Goal: Transaction & Acquisition: Purchase product/service

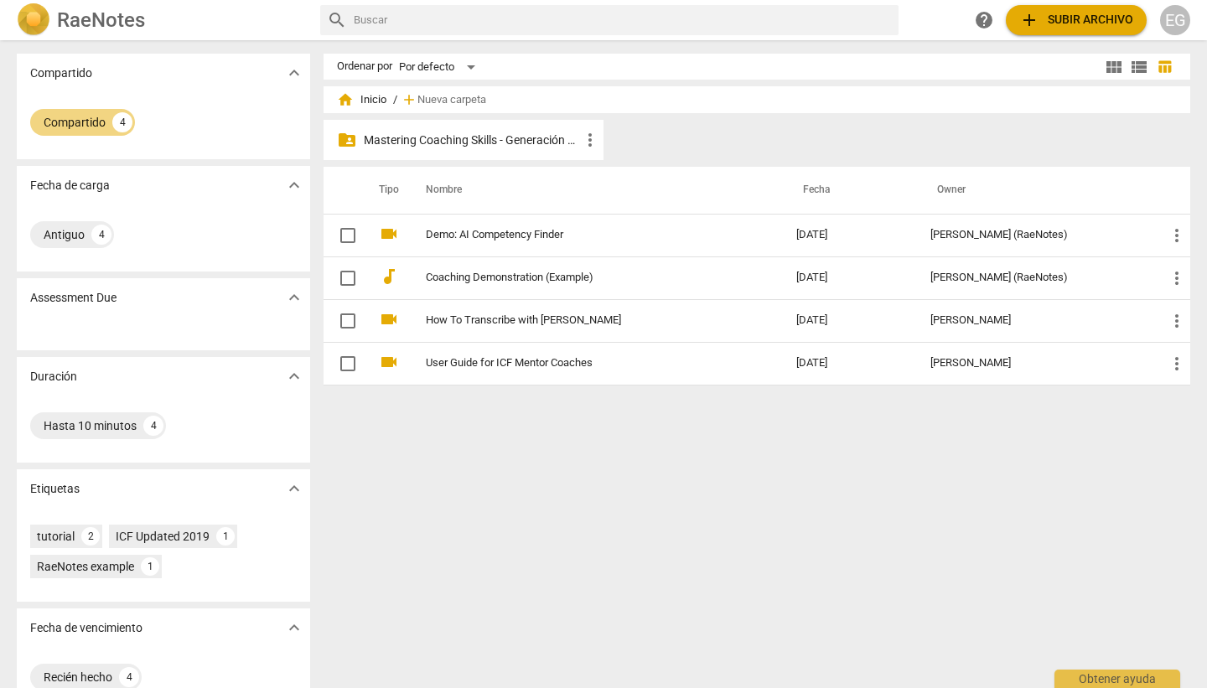
click at [459, 143] on p "Mastering Coaching Skills - Generación 32" at bounding box center [472, 141] width 216 height 18
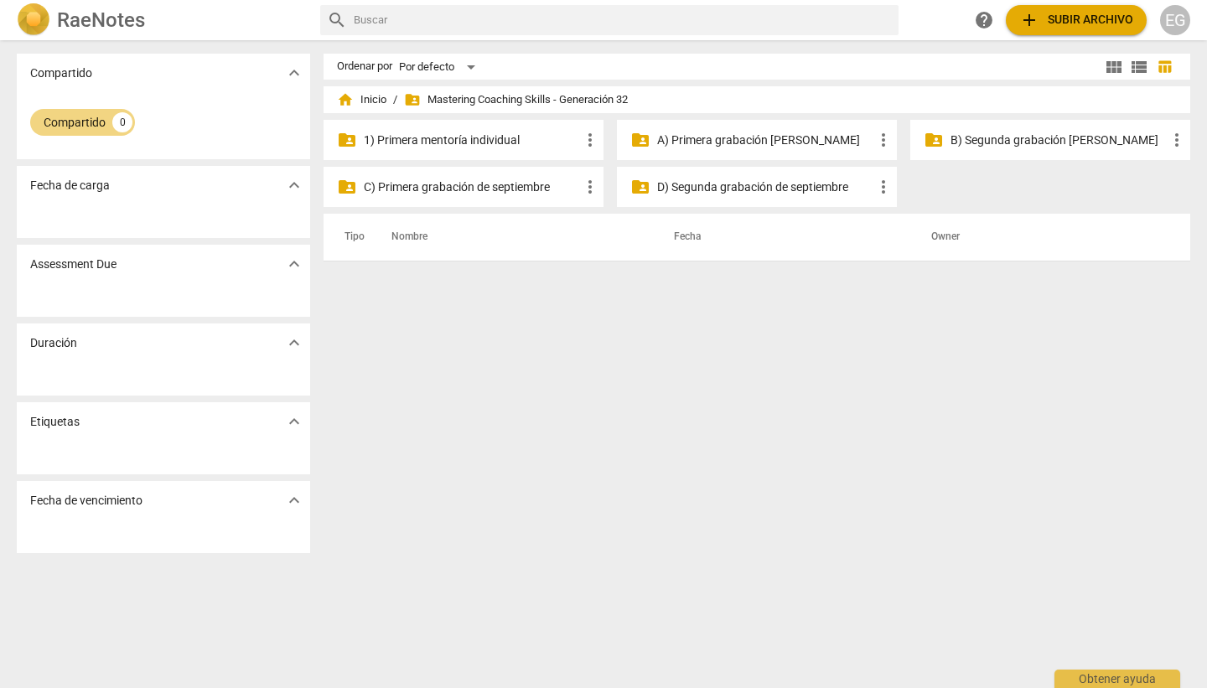
click at [1033, 136] on p "B) Segunda grabación [PERSON_NAME]" at bounding box center [1059, 141] width 216 height 18
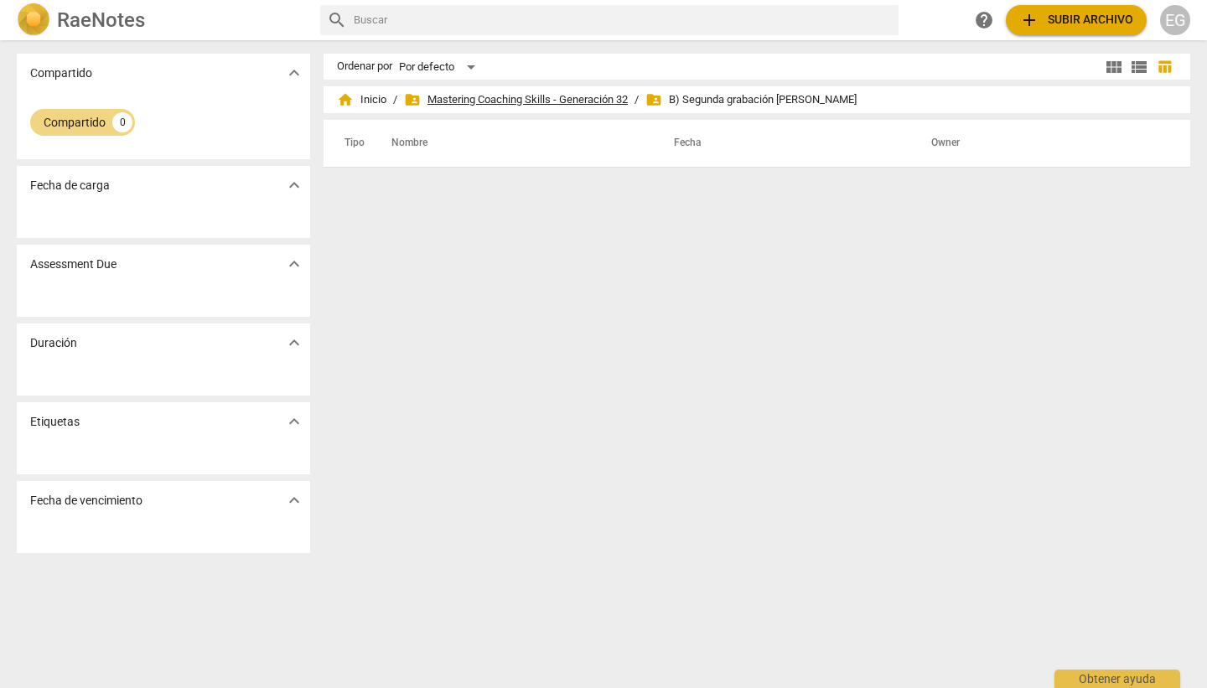
click at [546, 97] on span "folder_shared Mastering Coaching Skills - Generación 32" at bounding box center [516, 99] width 224 height 17
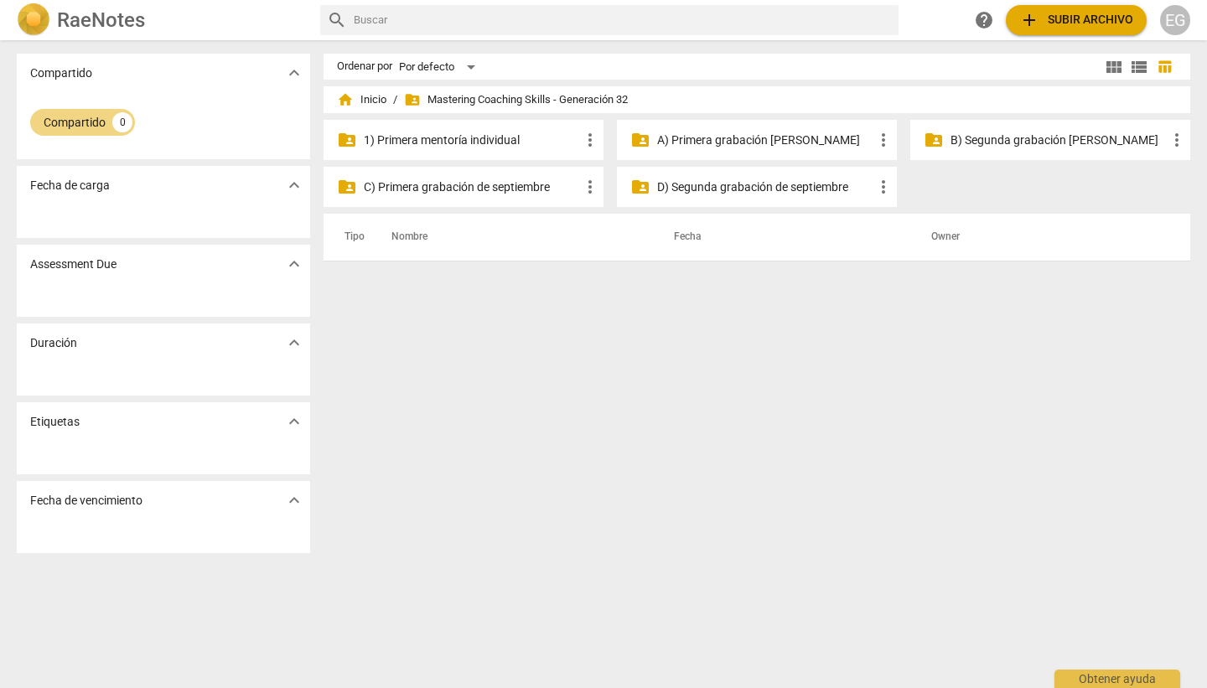
click at [500, 136] on p "1) Primera mentoría individual" at bounding box center [472, 141] width 216 height 18
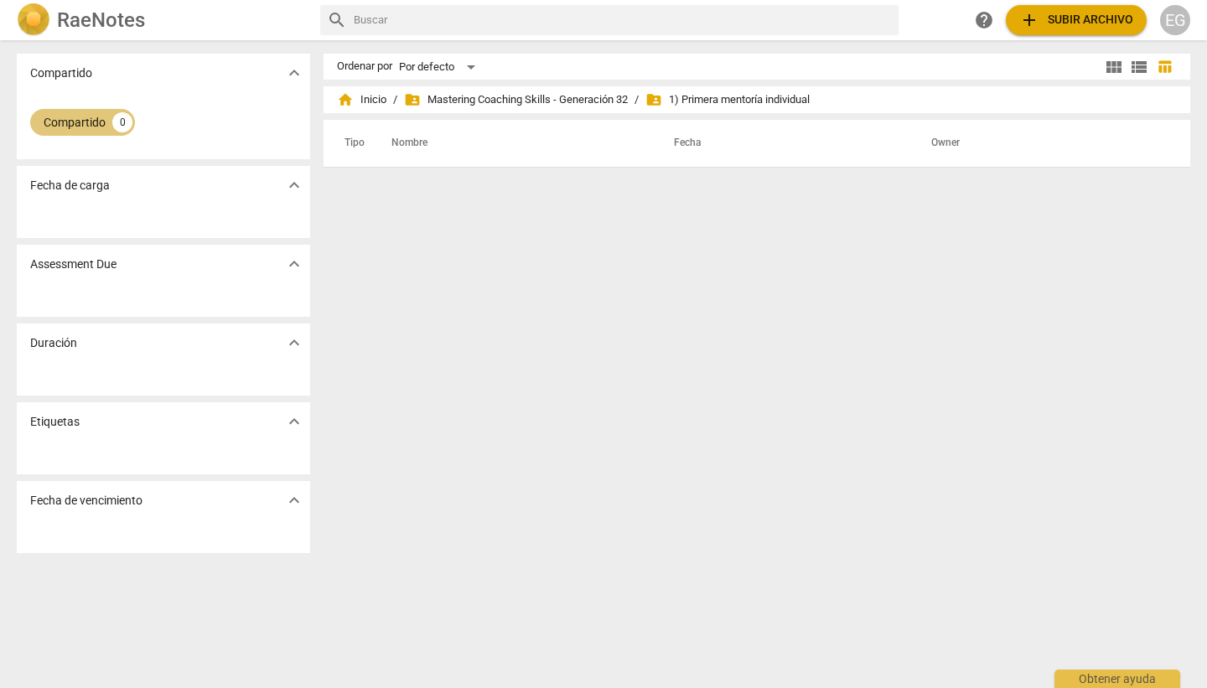
click at [74, 125] on div "Compartido" at bounding box center [75, 122] width 62 height 17
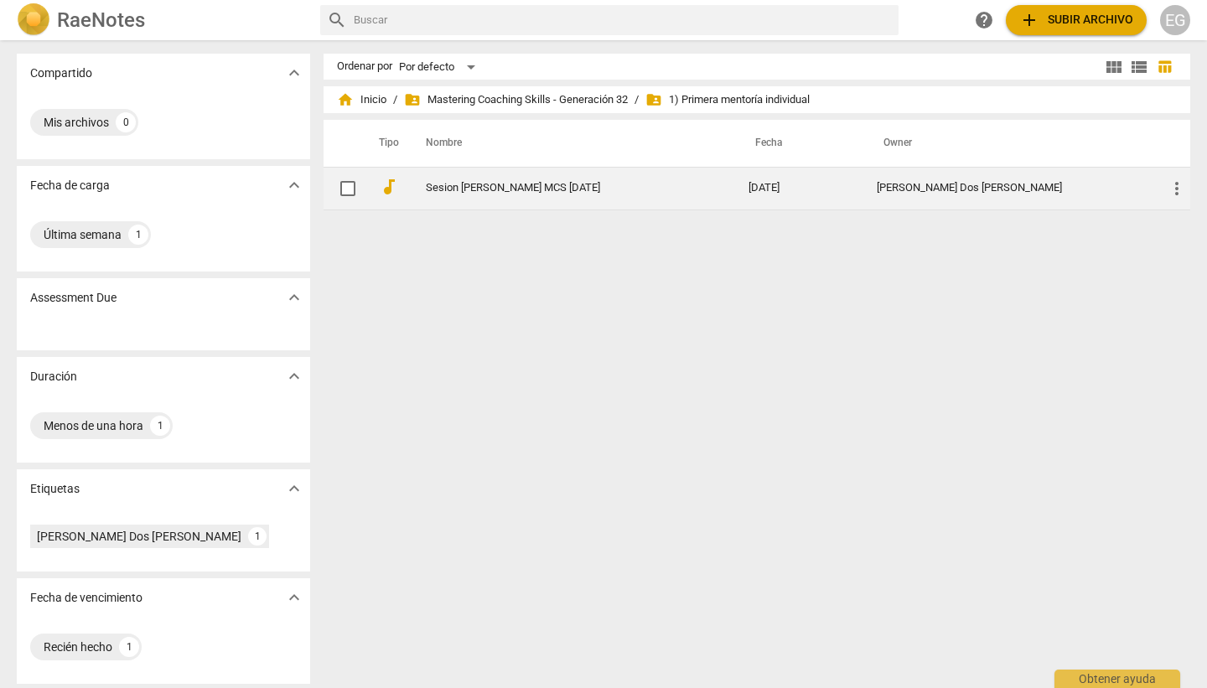
click at [519, 179] on td "Sesion [PERSON_NAME] MCS [DATE]" at bounding box center [570, 188] width 329 height 43
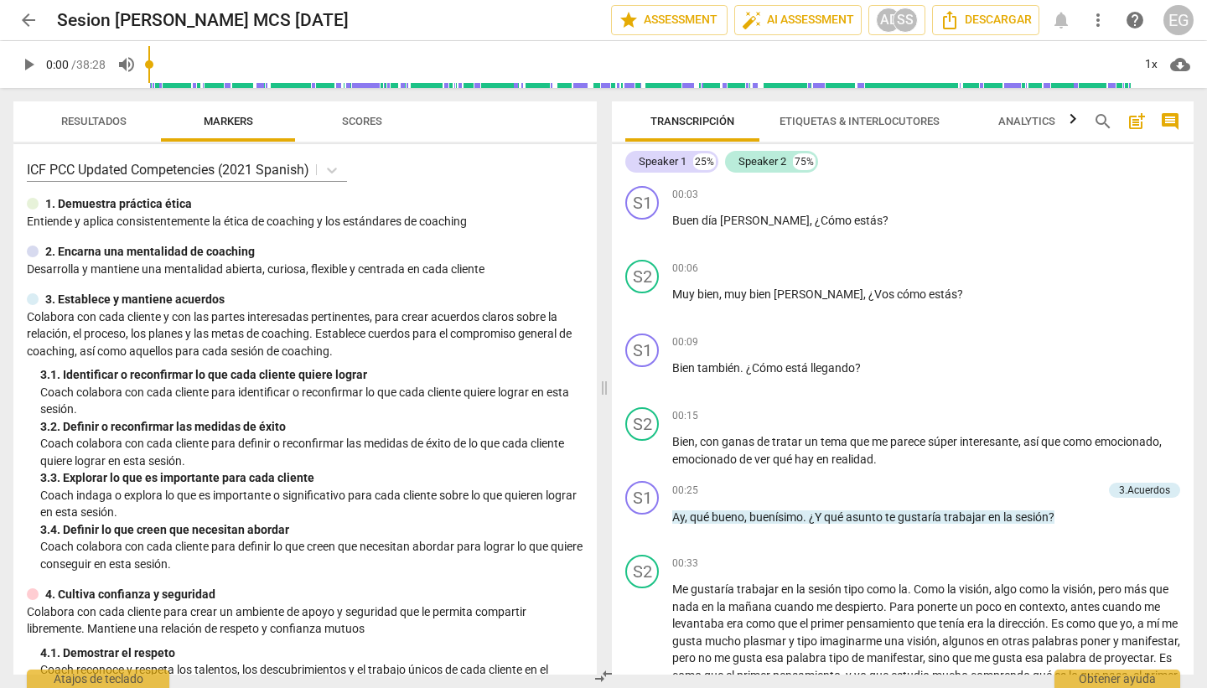
click at [32, 18] on span "arrow_back" at bounding box center [28, 20] width 20 height 20
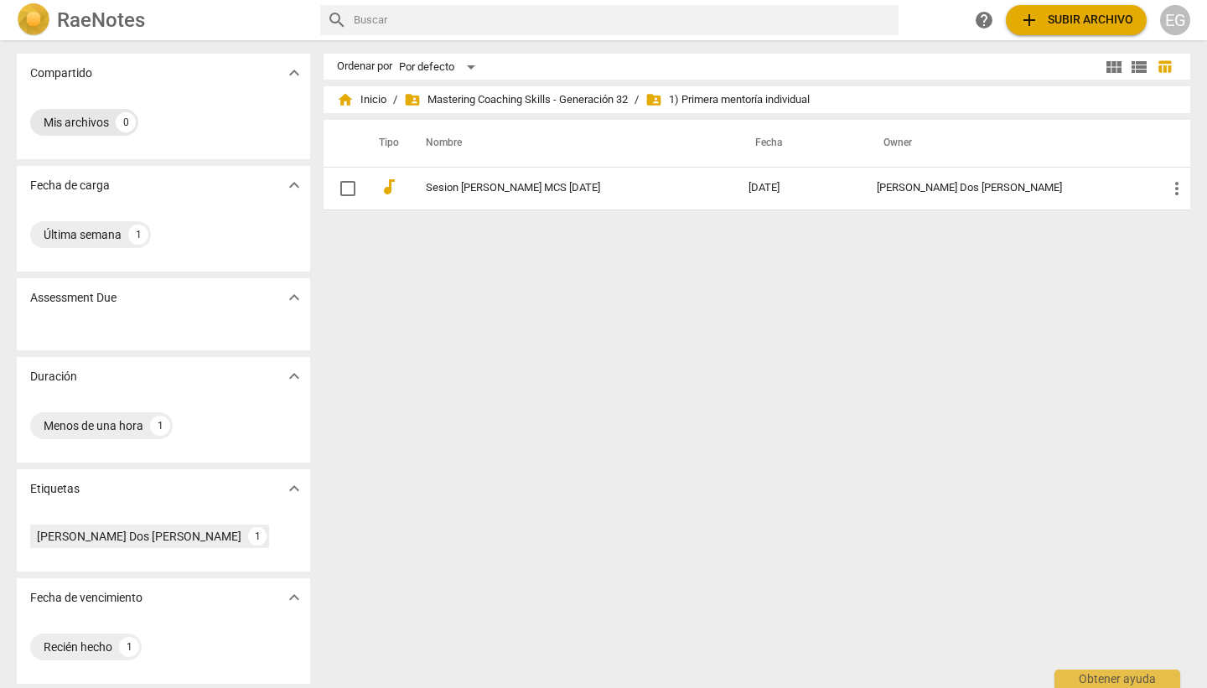
click at [76, 123] on div "Mis archivos" at bounding box center [76, 122] width 65 height 17
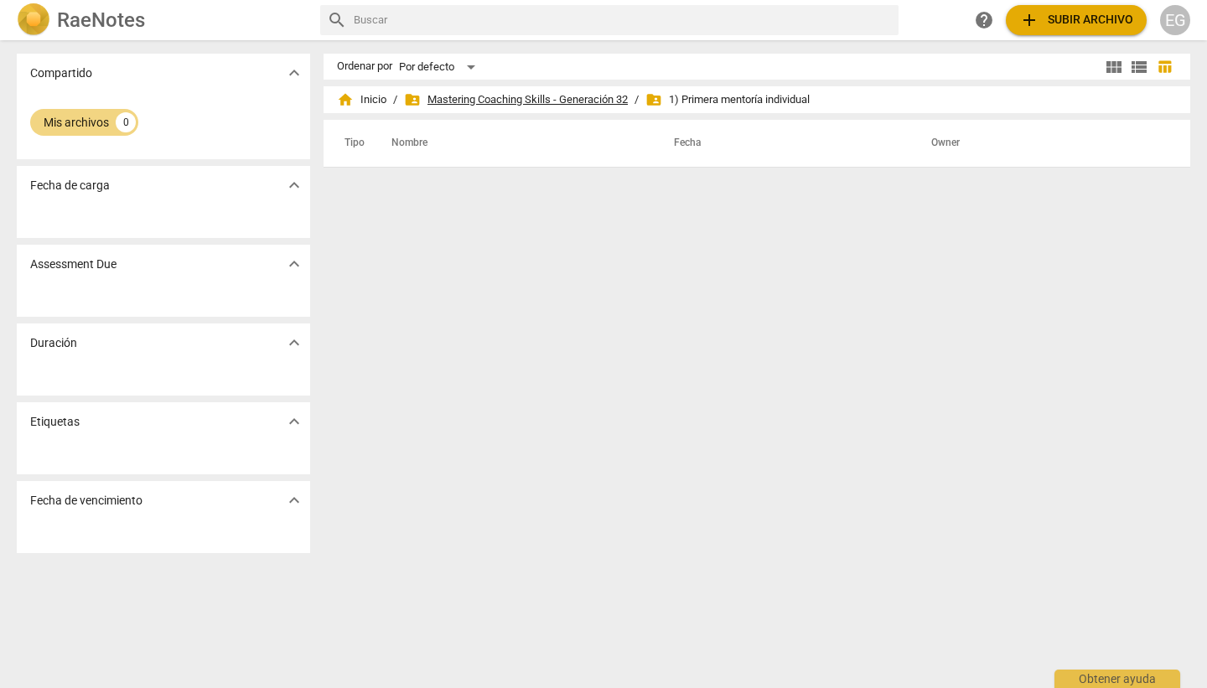
click at [483, 102] on span "folder_shared Mastering Coaching Skills - Generación 32" at bounding box center [516, 99] width 224 height 17
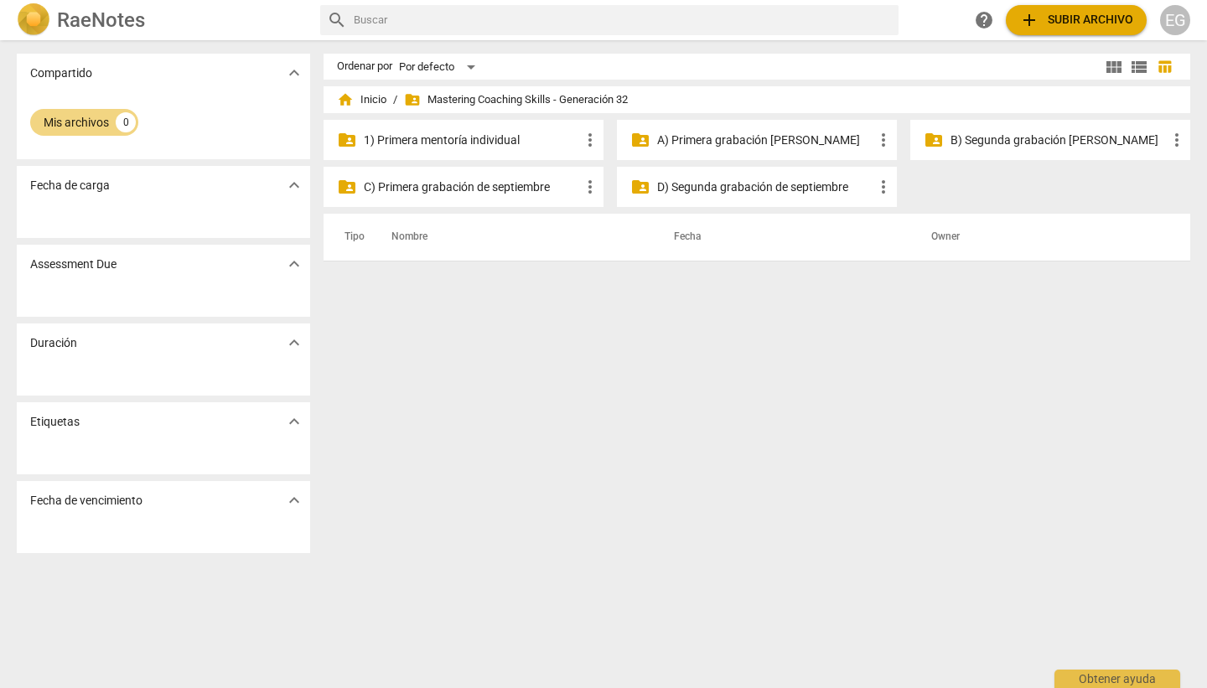
click at [467, 141] on p "1) Primera mentoría individual" at bounding box center [472, 141] width 216 height 18
click at [1068, 16] on span "add Subir archivo" at bounding box center [1076, 20] width 114 height 20
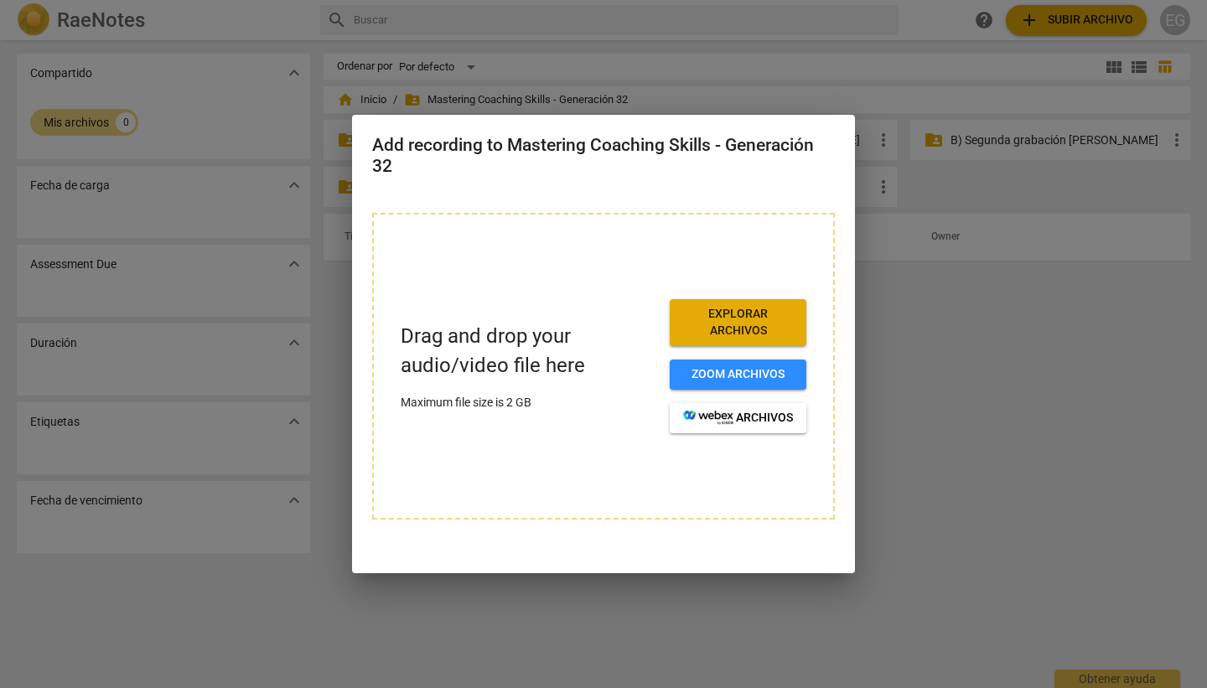
click at [738, 316] on span "Explorar archivos" at bounding box center [738, 322] width 110 height 33
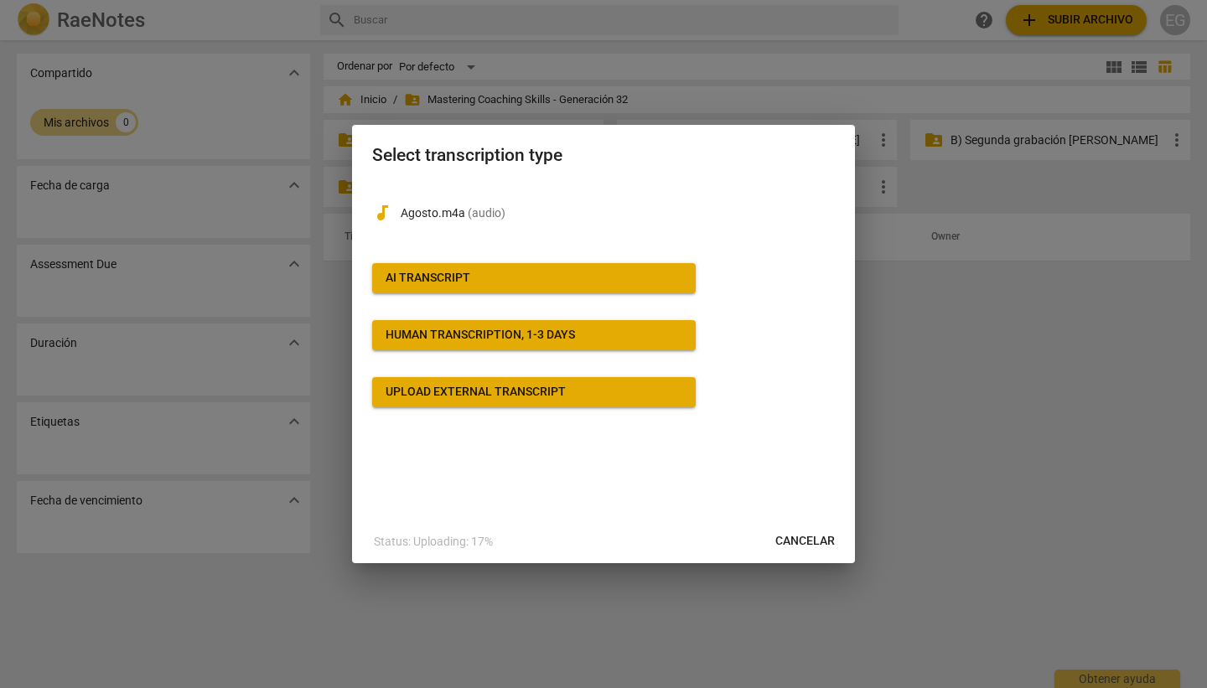
click at [436, 274] on div "AI Transcript" at bounding box center [428, 278] width 85 height 17
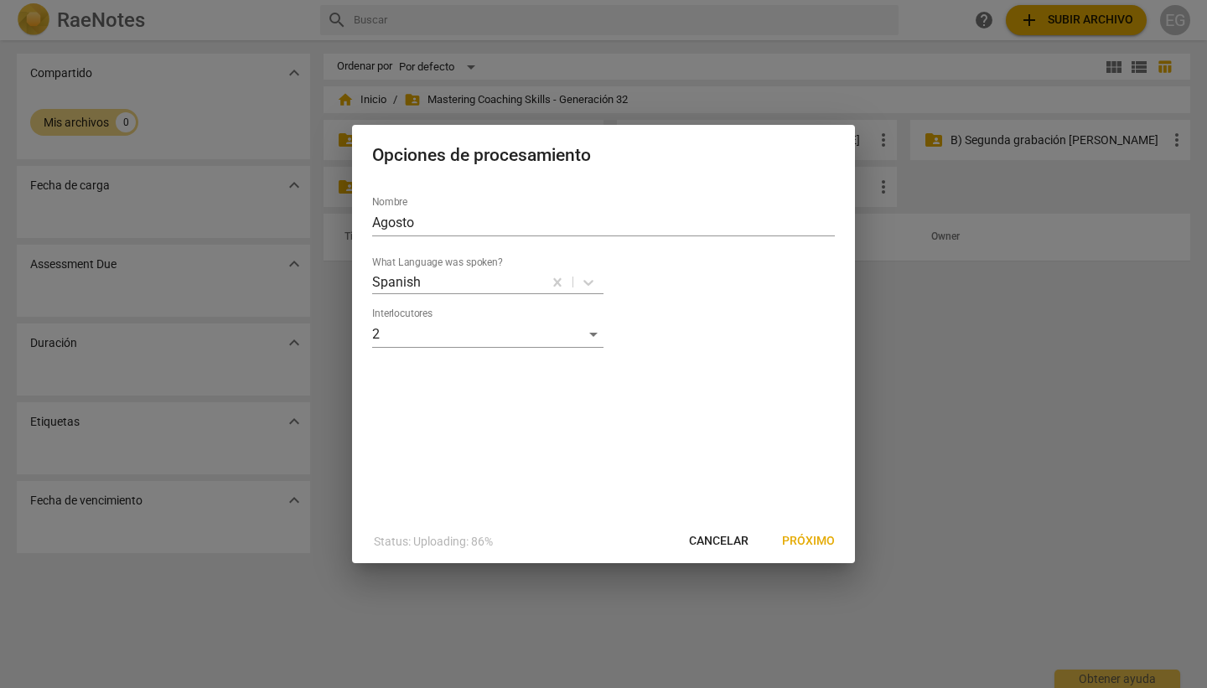
click at [813, 539] on span "Próximo" at bounding box center [808, 541] width 53 height 17
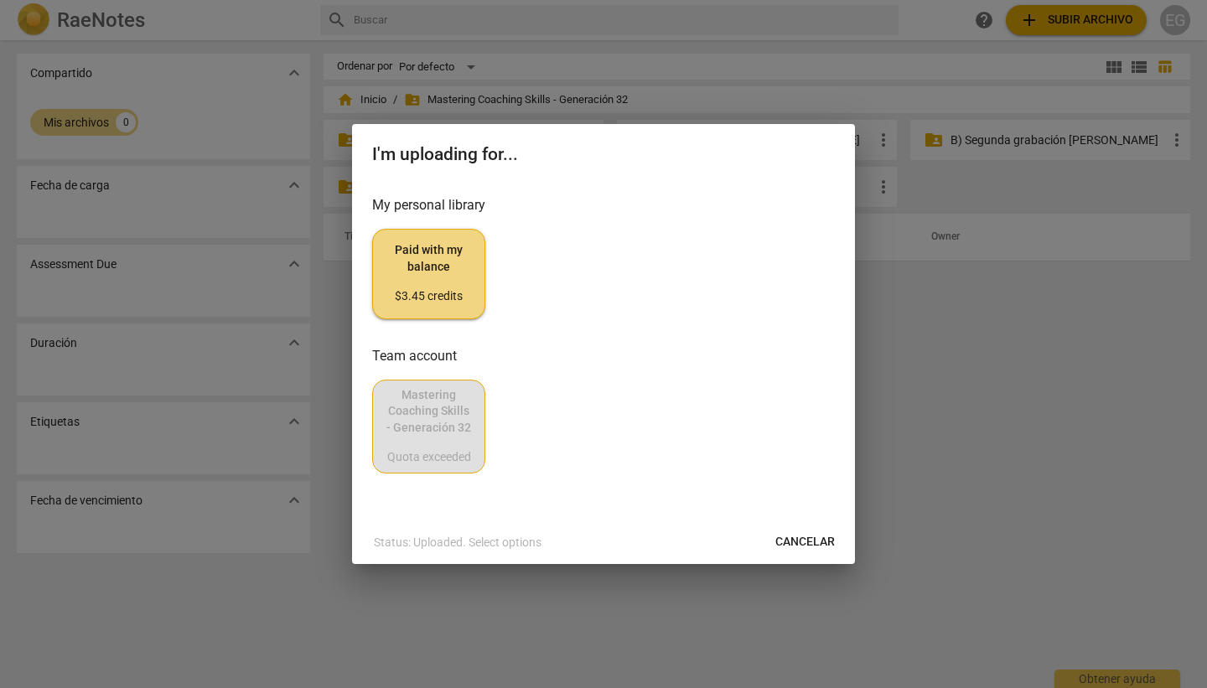
click at [413, 265] on span "Paid with my balance $3.45 credits" at bounding box center [428, 273] width 85 height 63
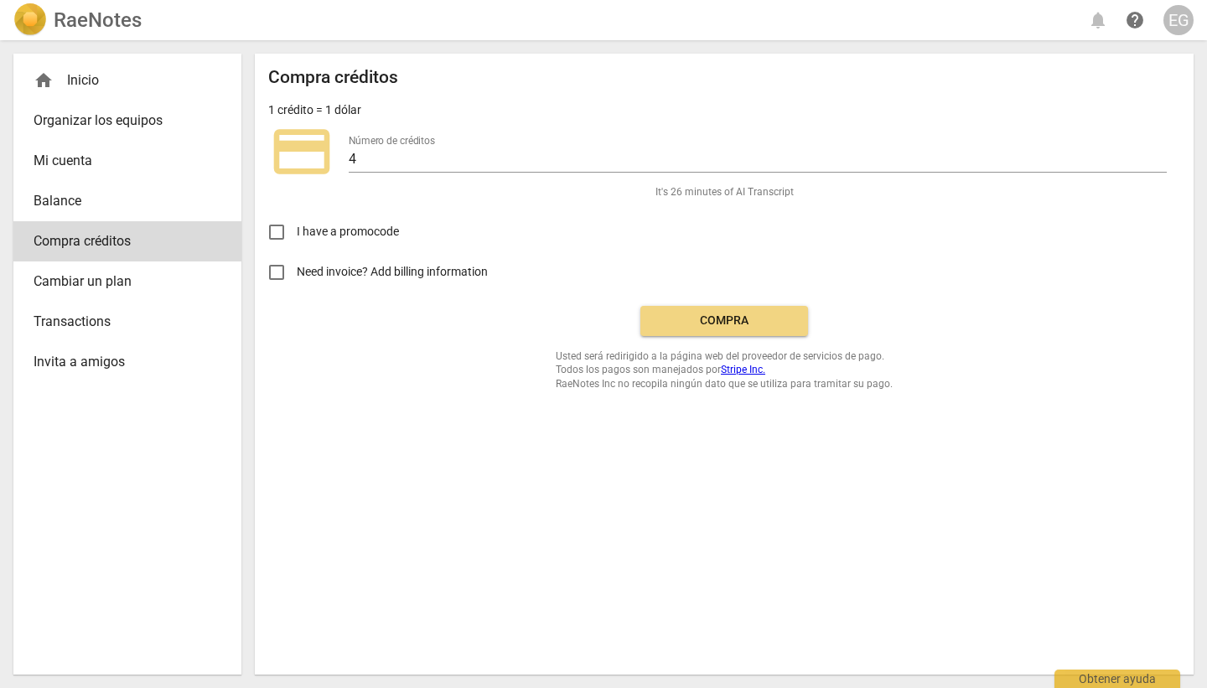
click at [280, 272] on input "Need invoice? Add billing information" at bounding box center [277, 272] width 40 height 40
checkbox input "true"
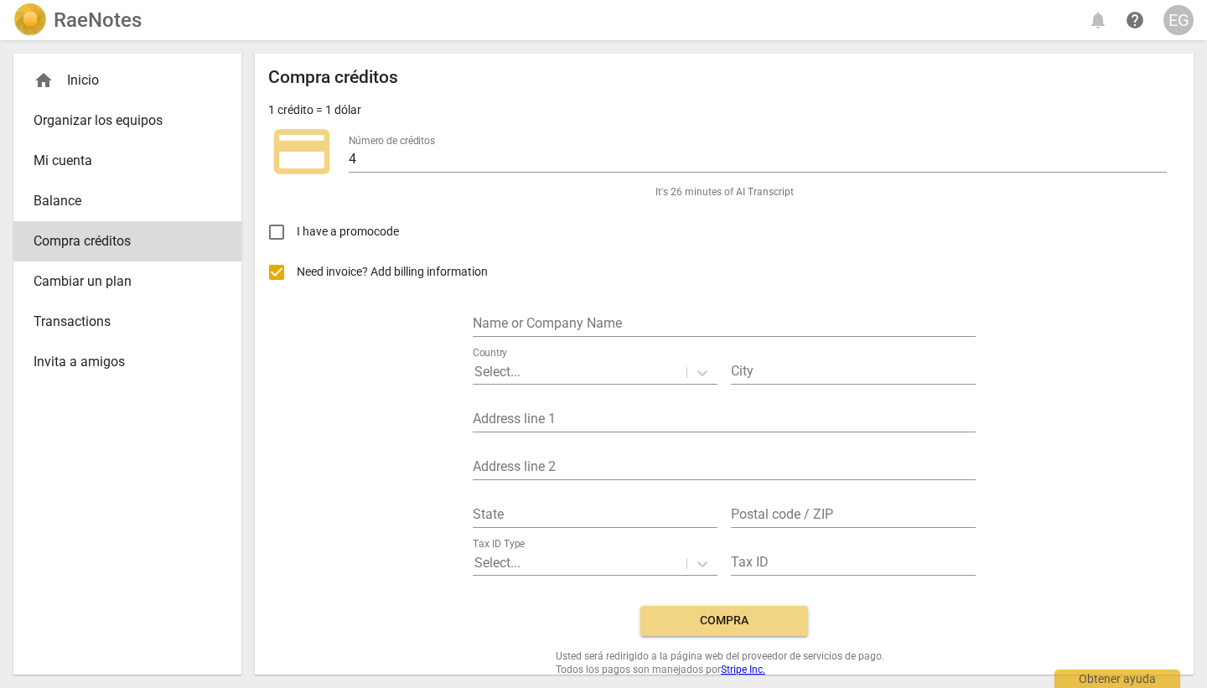
scroll to position [29, 0]
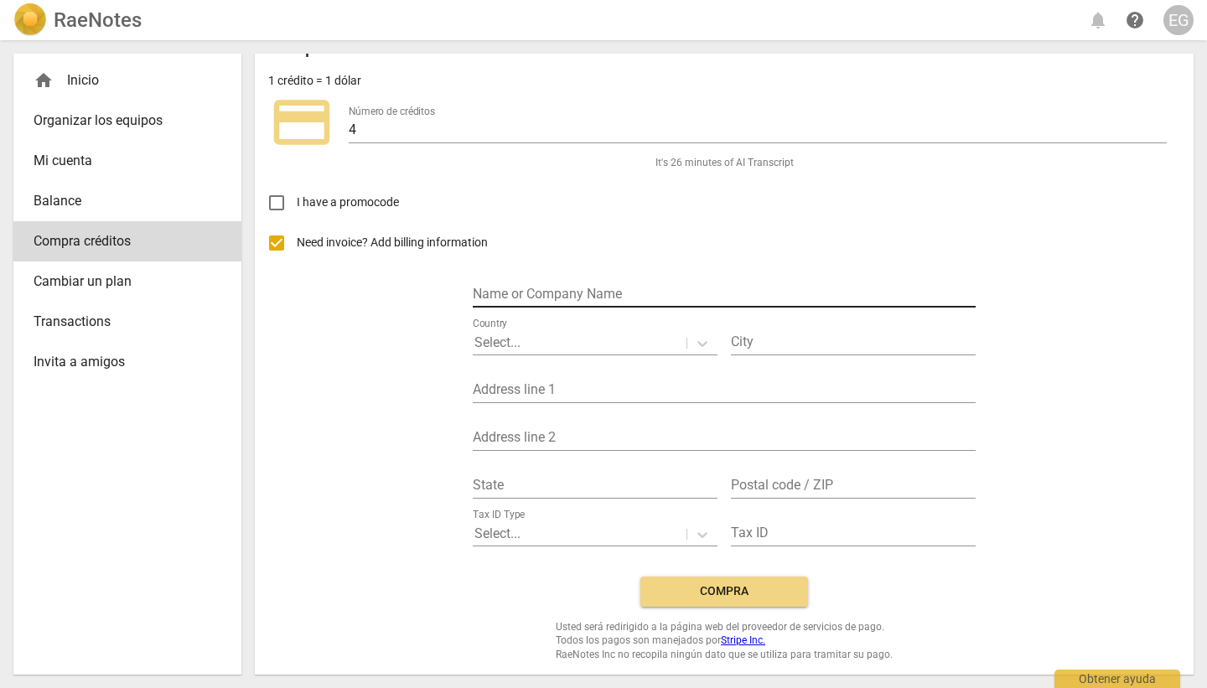
click at [510, 302] on input "text" at bounding box center [724, 295] width 503 height 24
type input "[PERSON_NAME]"
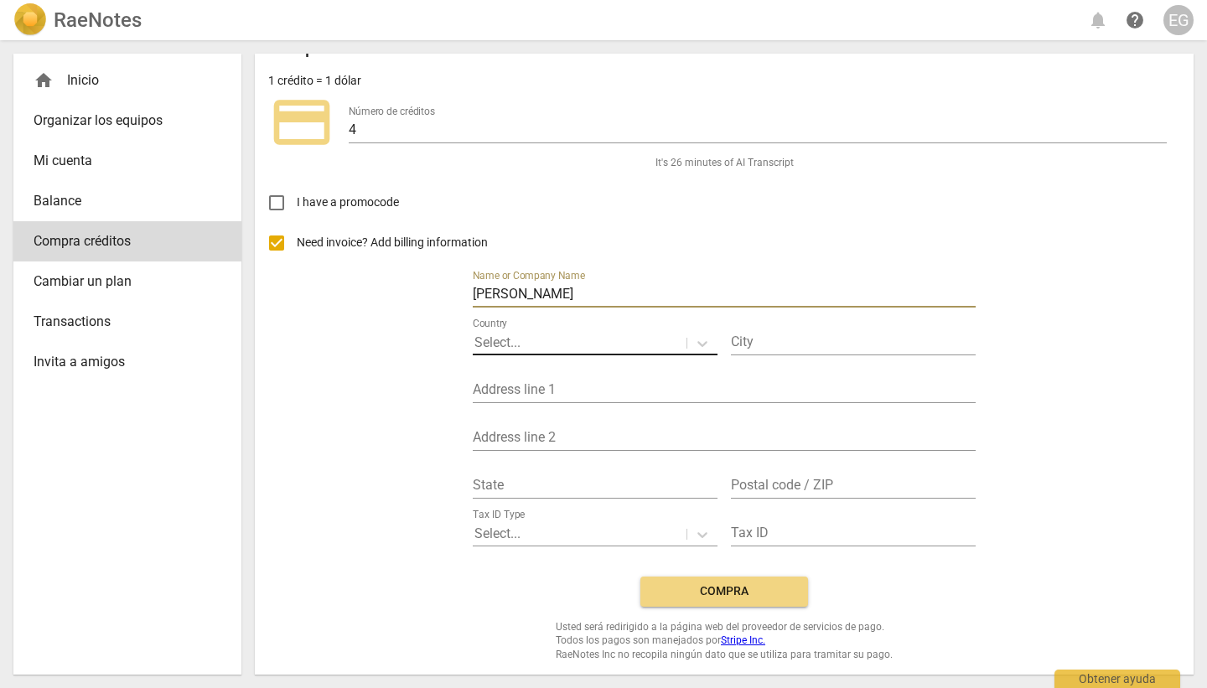
click at [530, 345] on div at bounding box center [580, 343] width 210 height 19
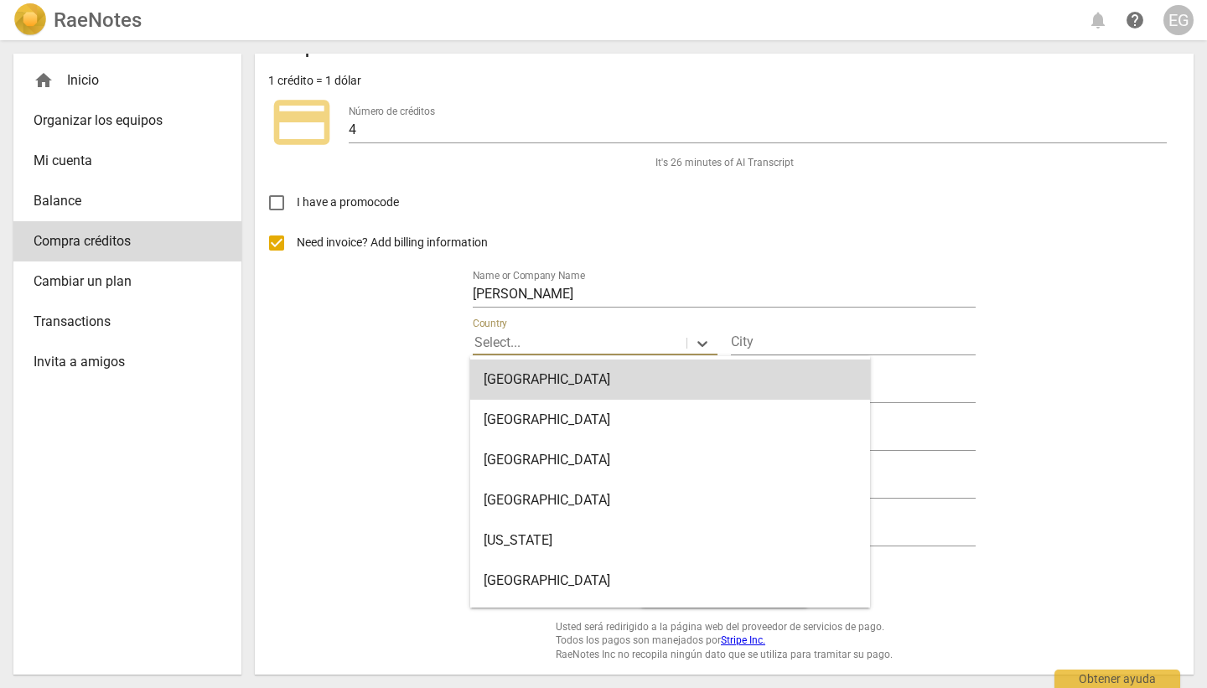
click at [530, 345] on div at bounding box center [580, 343] width 210 height 19
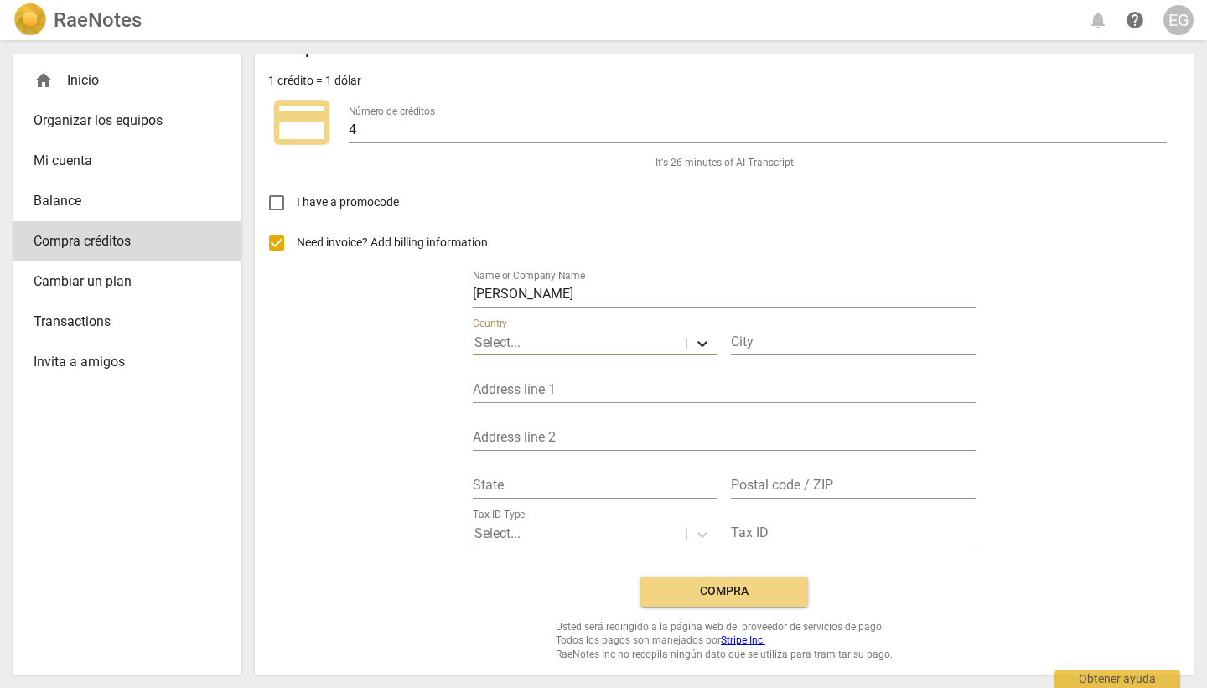
click at [694, 340] on icon at bounding box center [702, 343] width 17 height 17
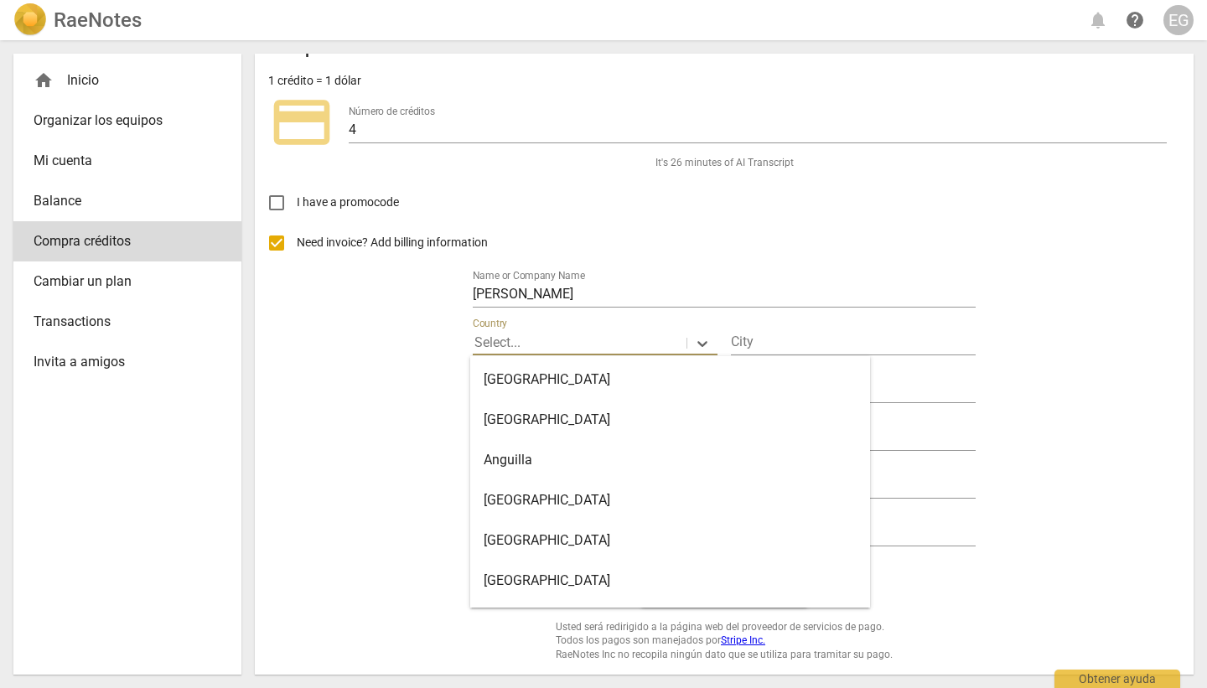
scroll to position [202, 0]
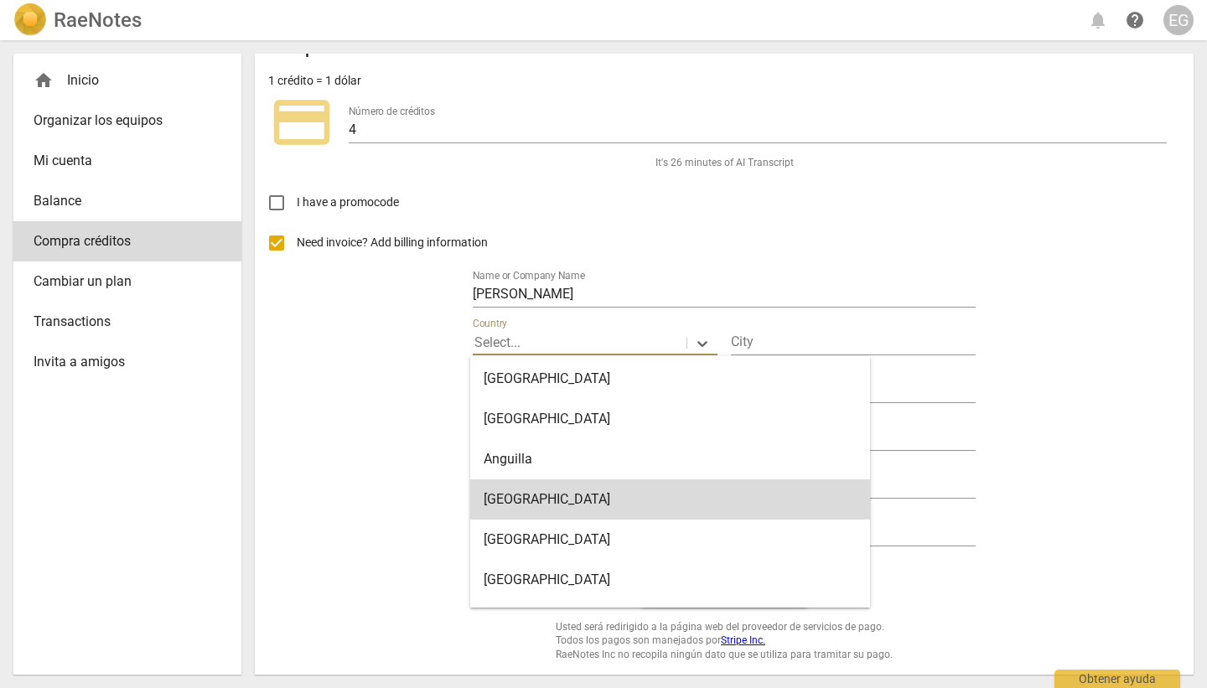
click at [587, 515] on div "[GEOGRAPHIC_DATA]" at bounding box center [670, 500] width 400 height 40
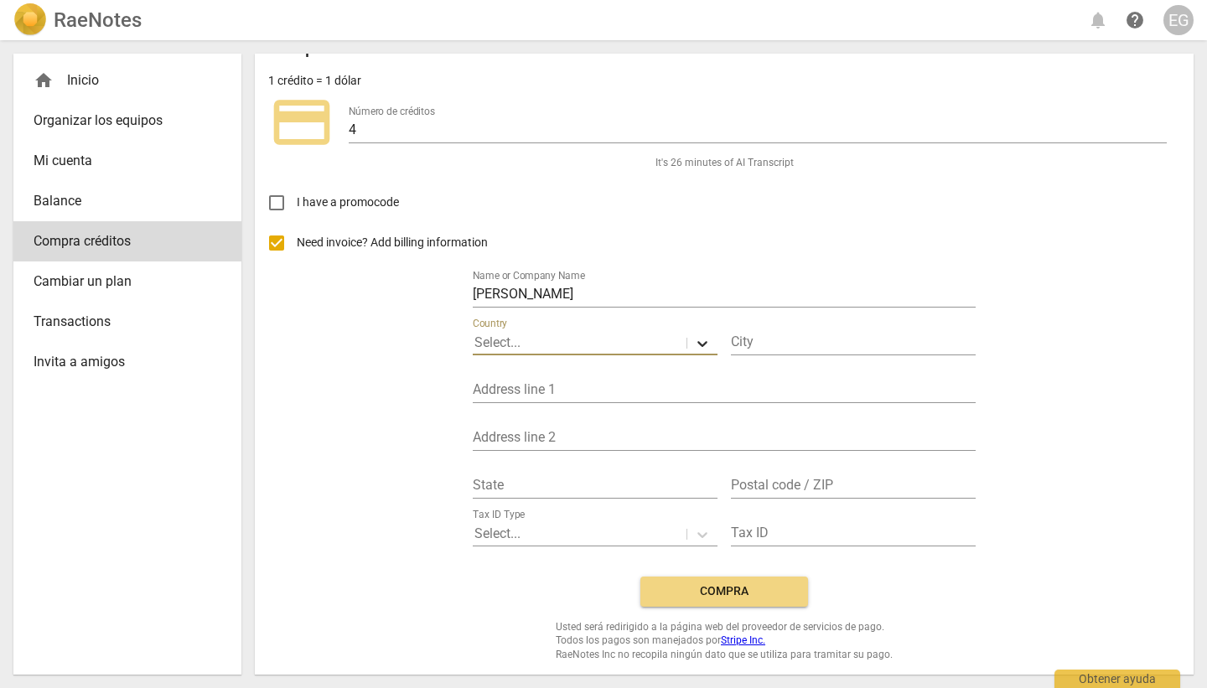
click at [702, 342] on icon at bounding box center [703, 344] width 10 height 6
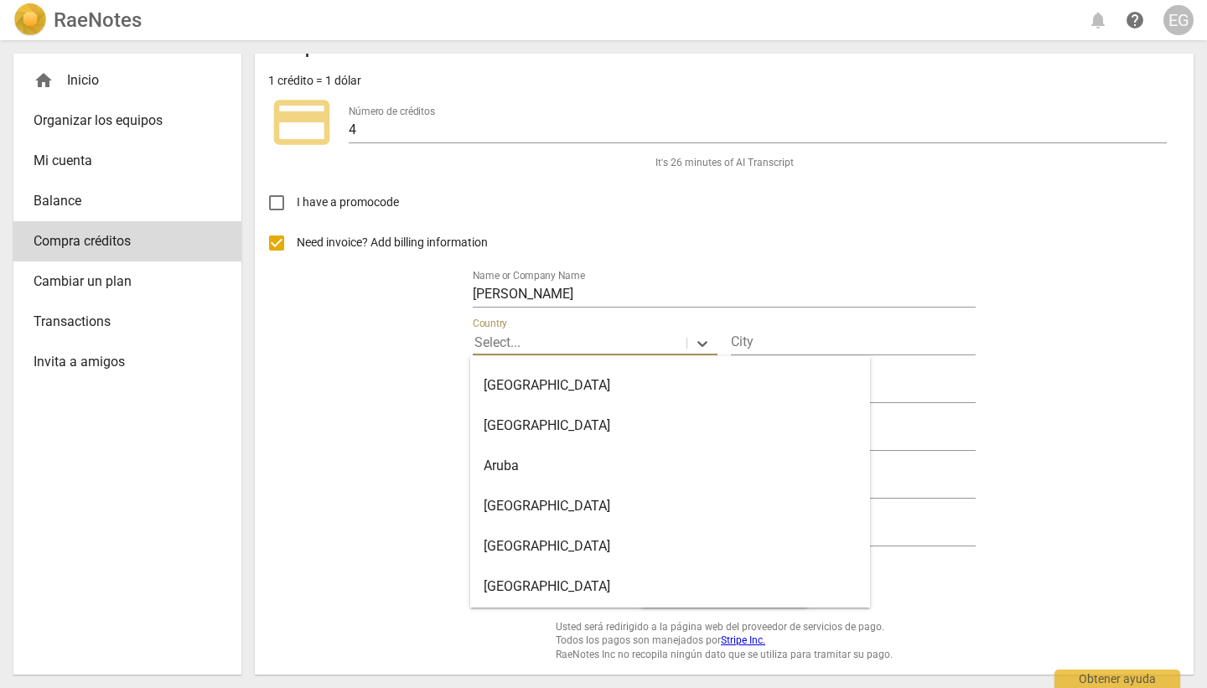
scroll to position [382, 0]
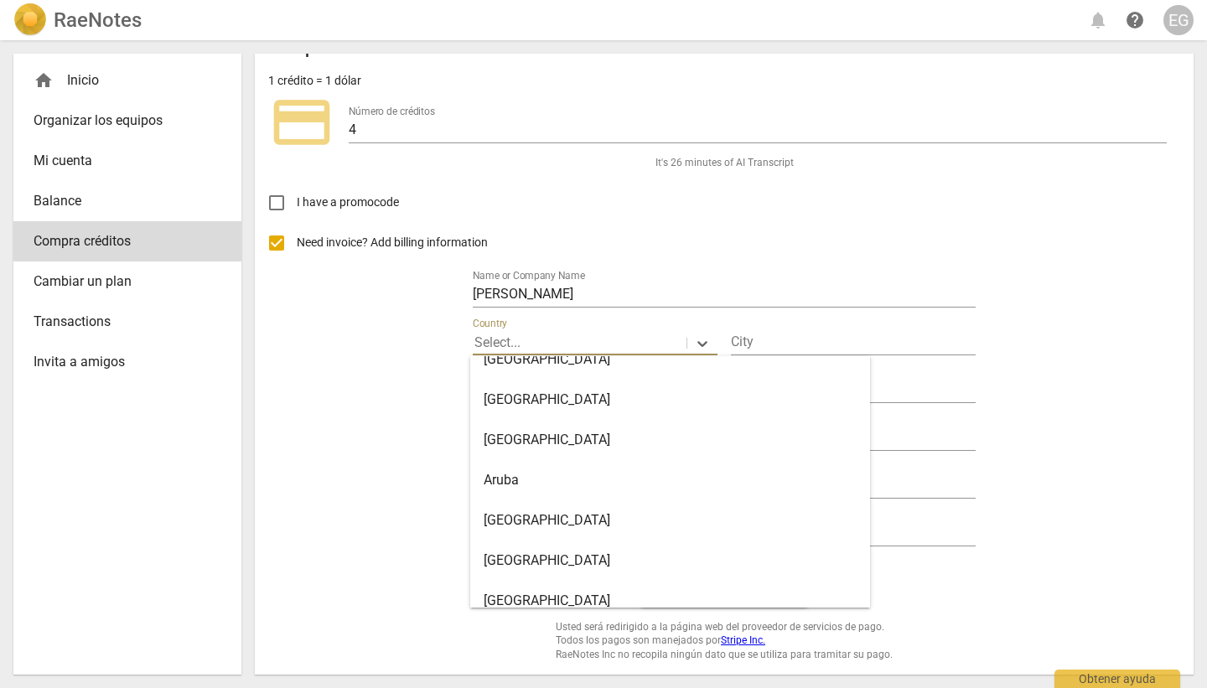
click at [545, 400] on div "[GEOGRAPHIC_DATA]" at bounding box center [670, 400] width 400 height 40
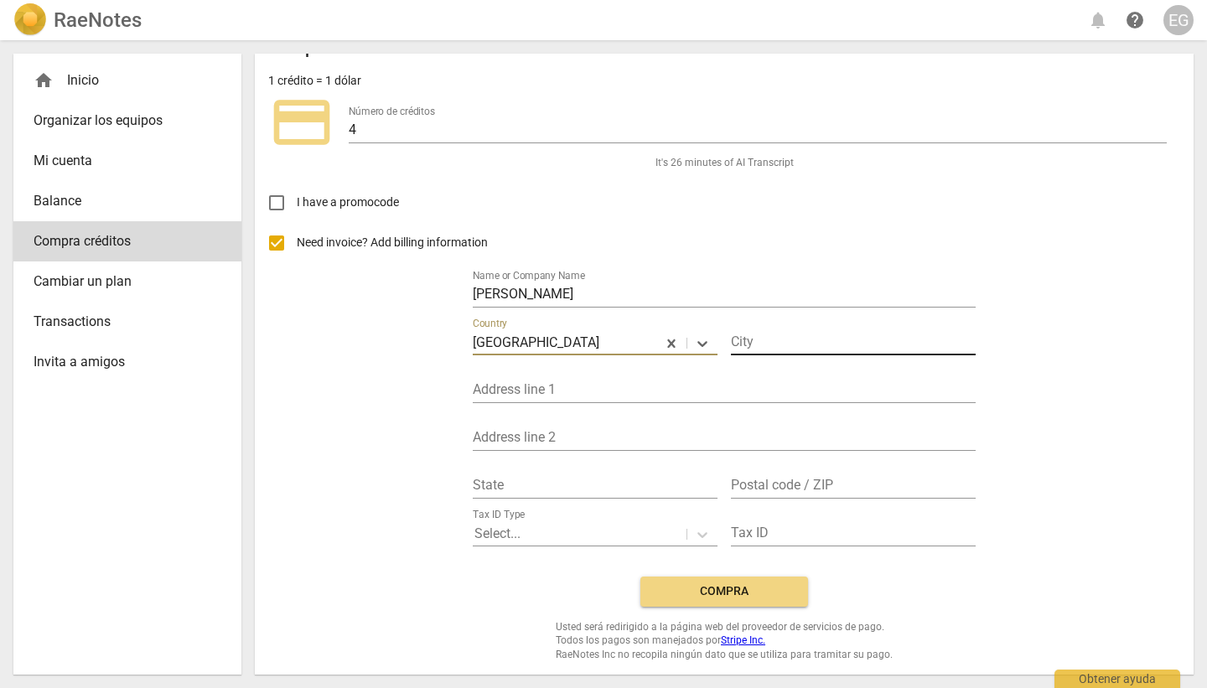
click at [760, 343] on input "text" at bounding box center [853, 343] width 245 height 24
type input "[PERSON_NAME]"
click at [541, 375] on div "Address line 1" at bounding box center [724, 385] width 503 height 38
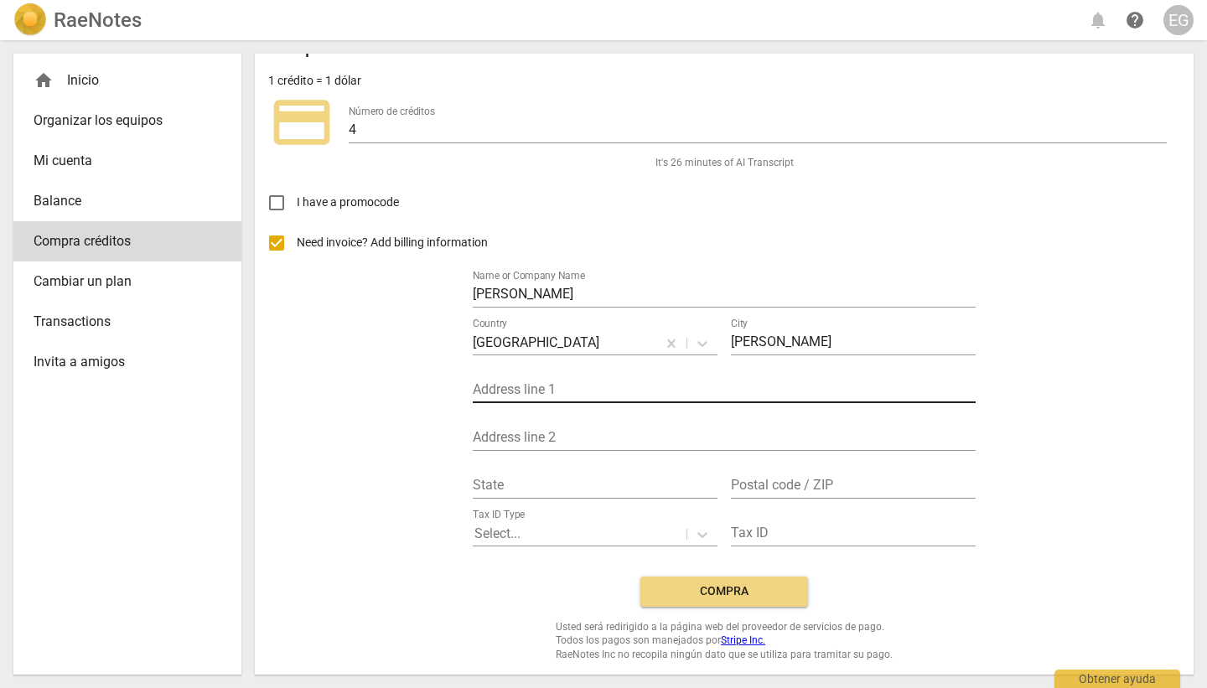
click at [531, 384] on input "text" at bounding box center [724, 391] width 503 height 24
type input "a"
type input "s"
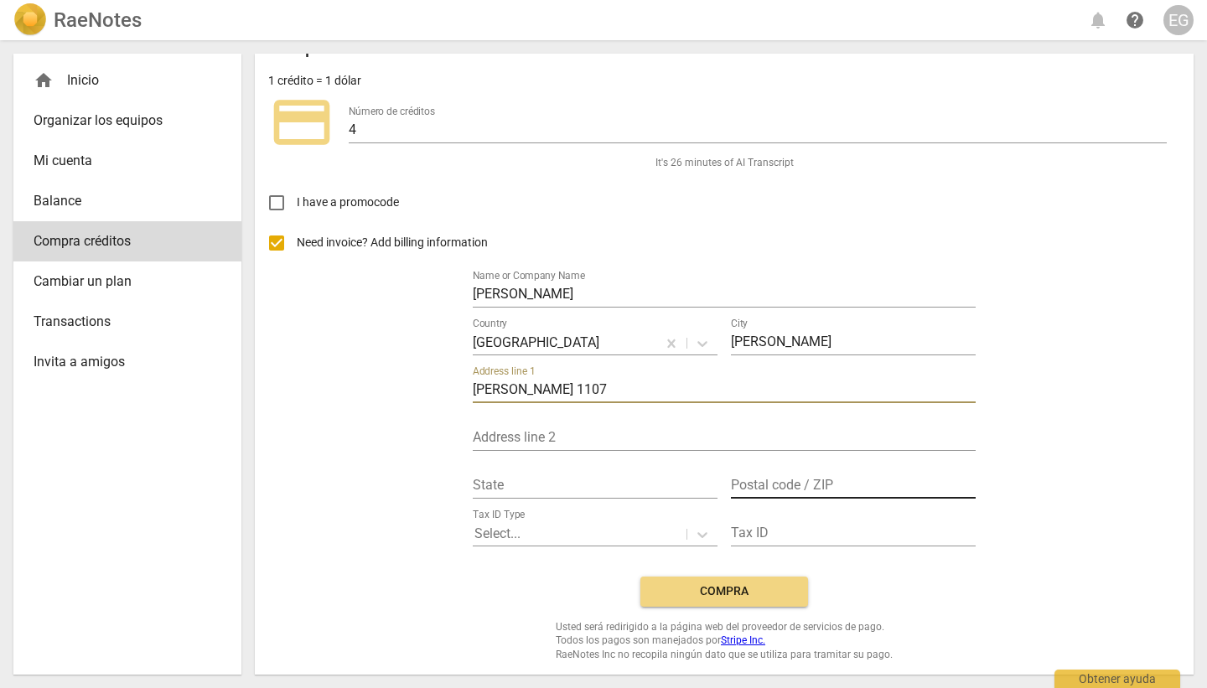
type input "[PERSON_NAME] 1107"
click at [762, 479] on input "text" at bounding box center [853, 487] width 245 height 24
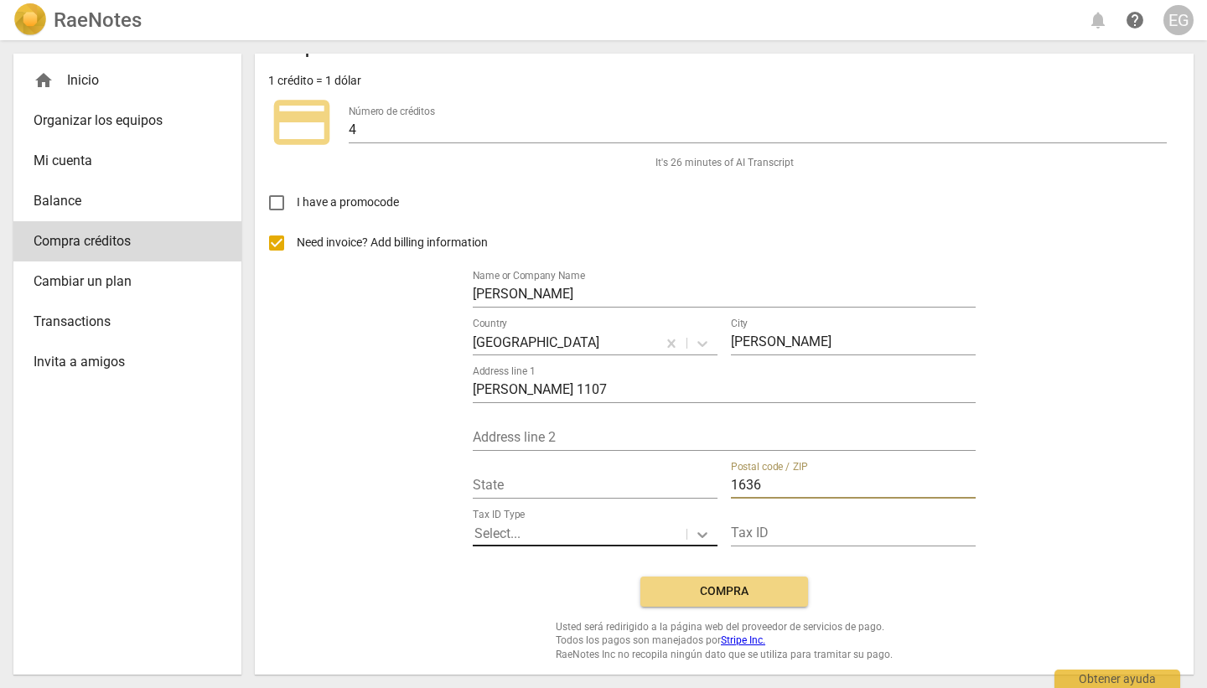
type input "1636"
click at [703, 534] on icon at bounding box center [703, 535] width 10 height 6
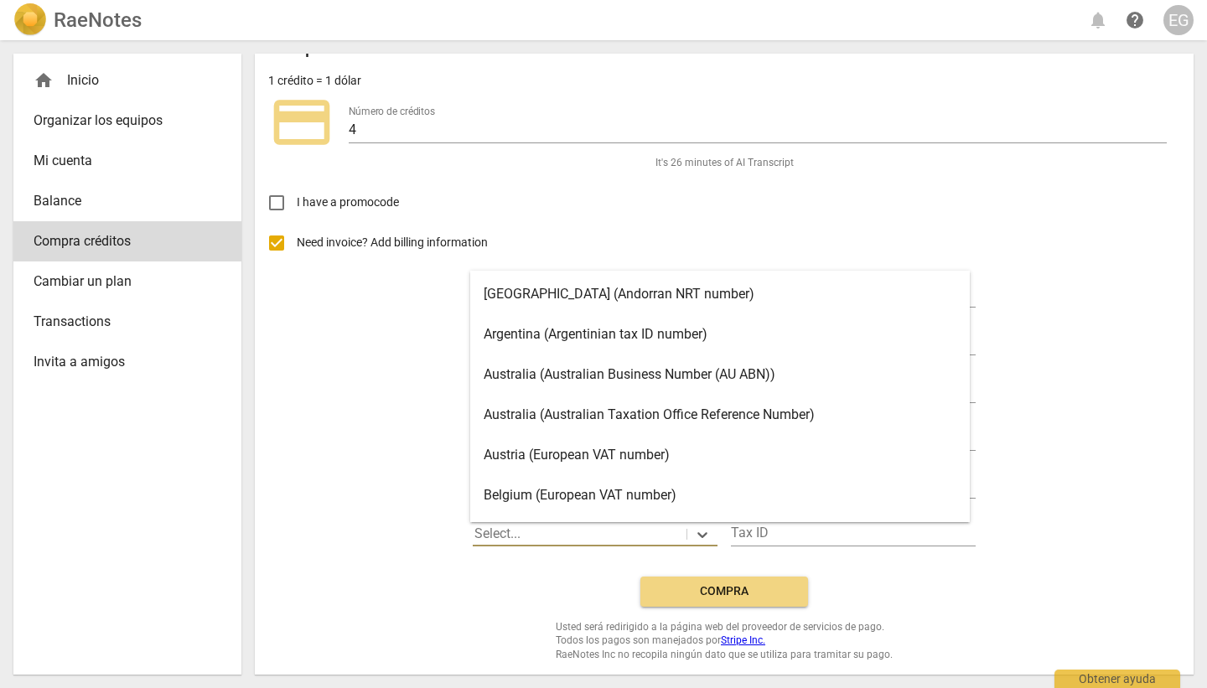
scroll to position [47, 0]
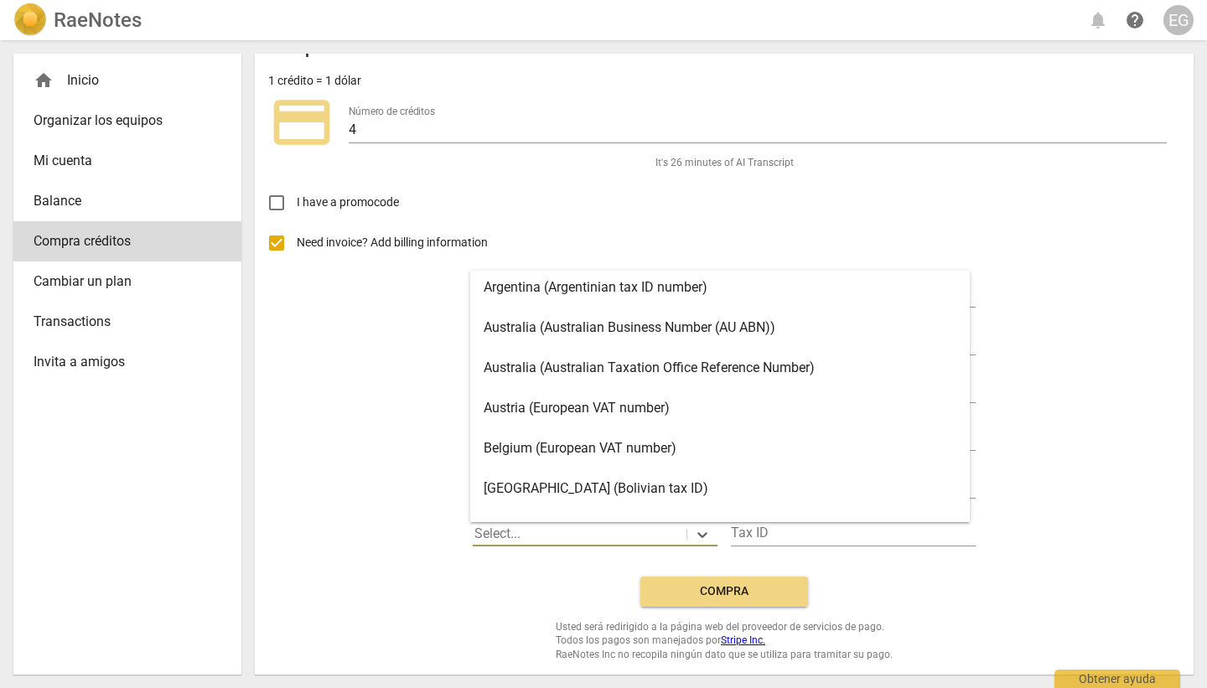
click at [625, 284] on div "Argentina (Argentinian tax ID number)" at bounding box center [720, 287] width 500 height 40
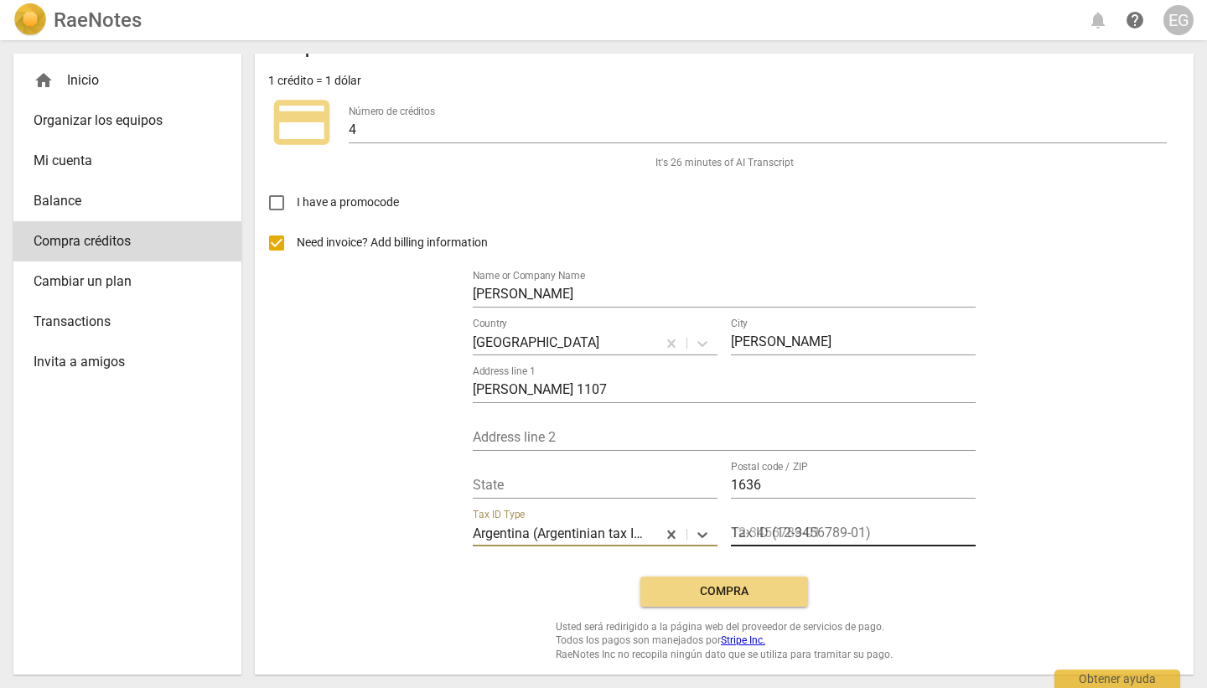
click at [822, 532] on input "text" at bounding box center [853, 534] width 245 height 24
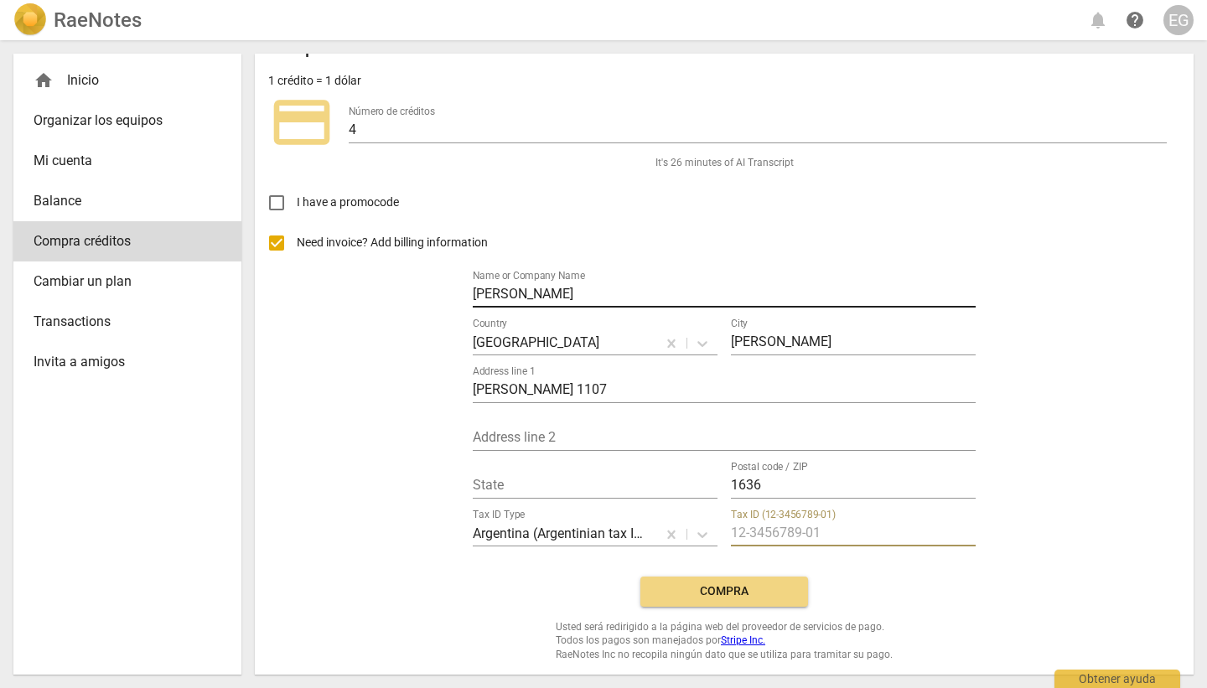
click at [549, 292] on input "[PERSON_NAME]" at bounding box center [724, 295] width 503 height 24
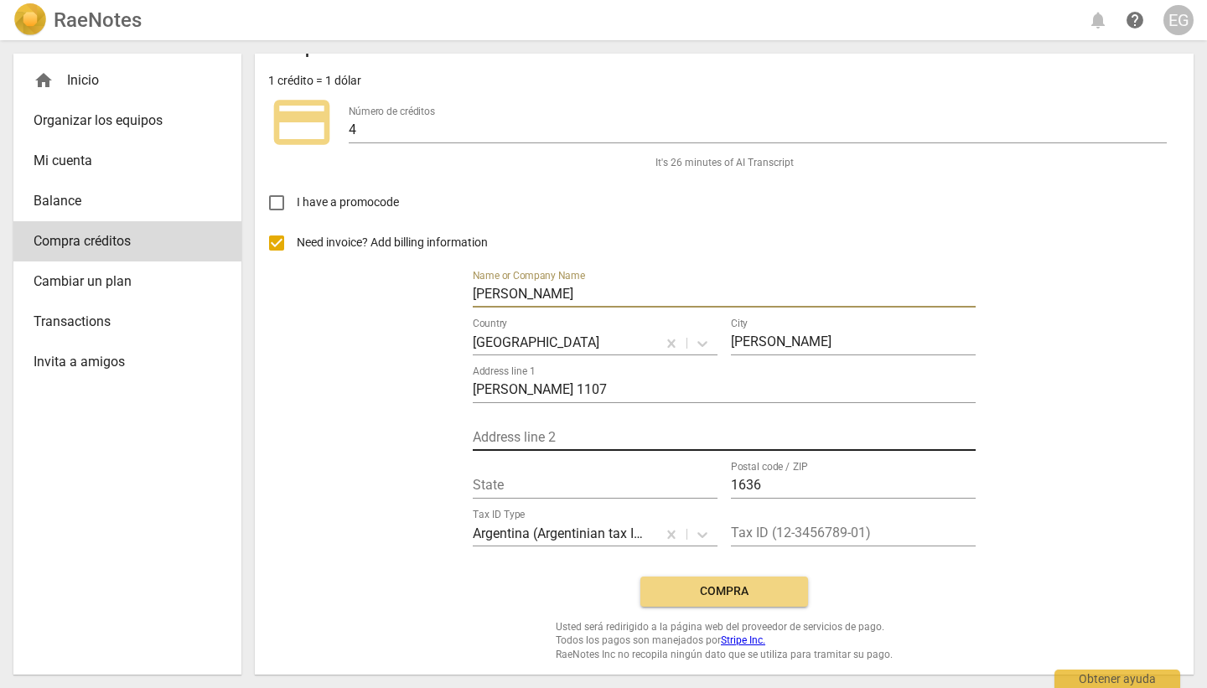
type input "[PERSON_NAME]"
click at [525, 437] on input "text" at bounding box center [724, 439] width 503 height 24
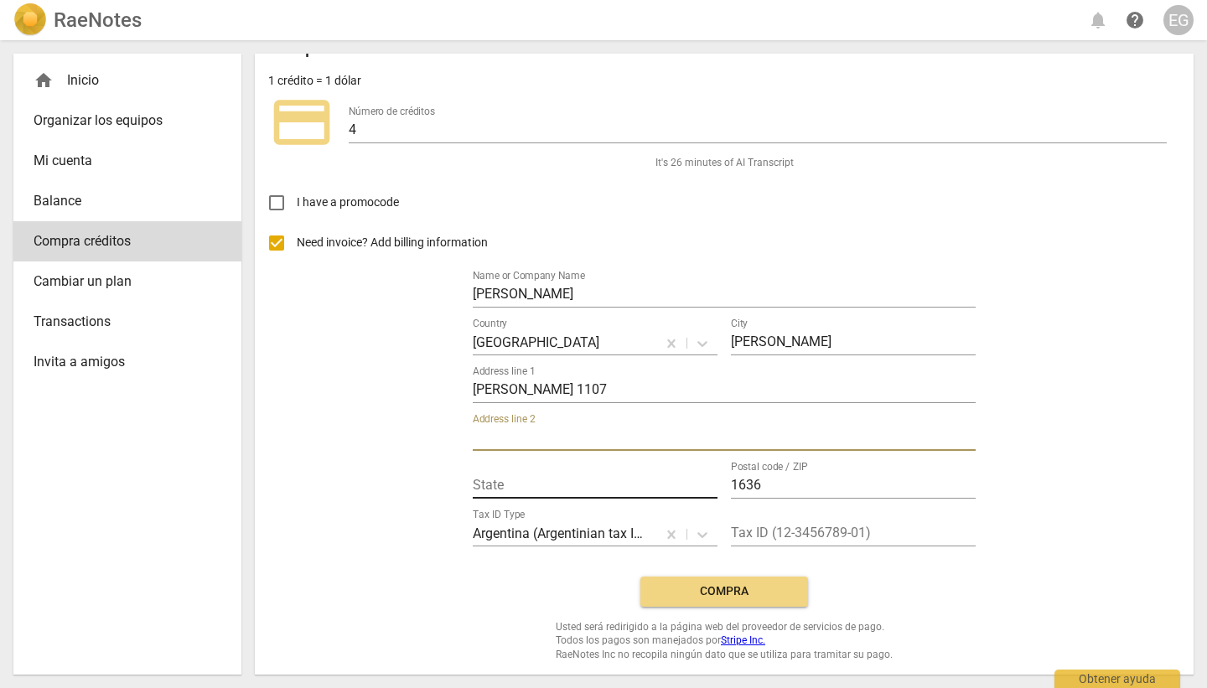
click at [509, 485] on input "text" at bounding box center [595, 487] width 245 height 24
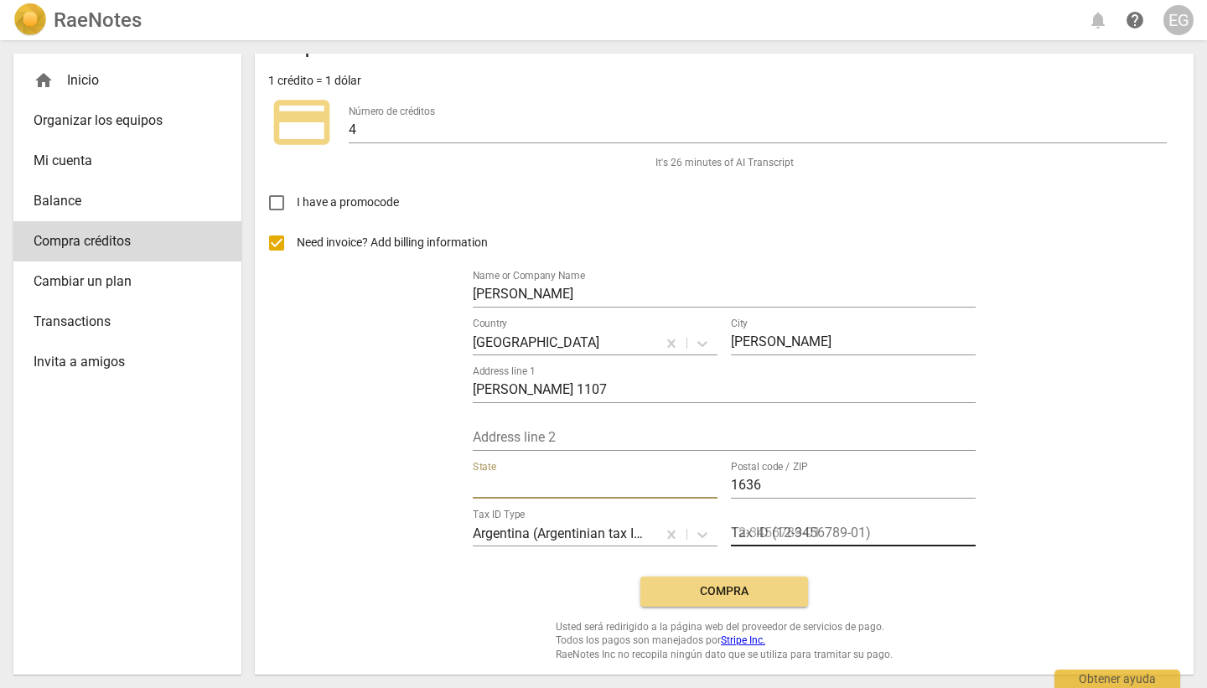
click at [789, 530] on input "text" at bounding box center [853, 534] width 245 height 24
type input "2"
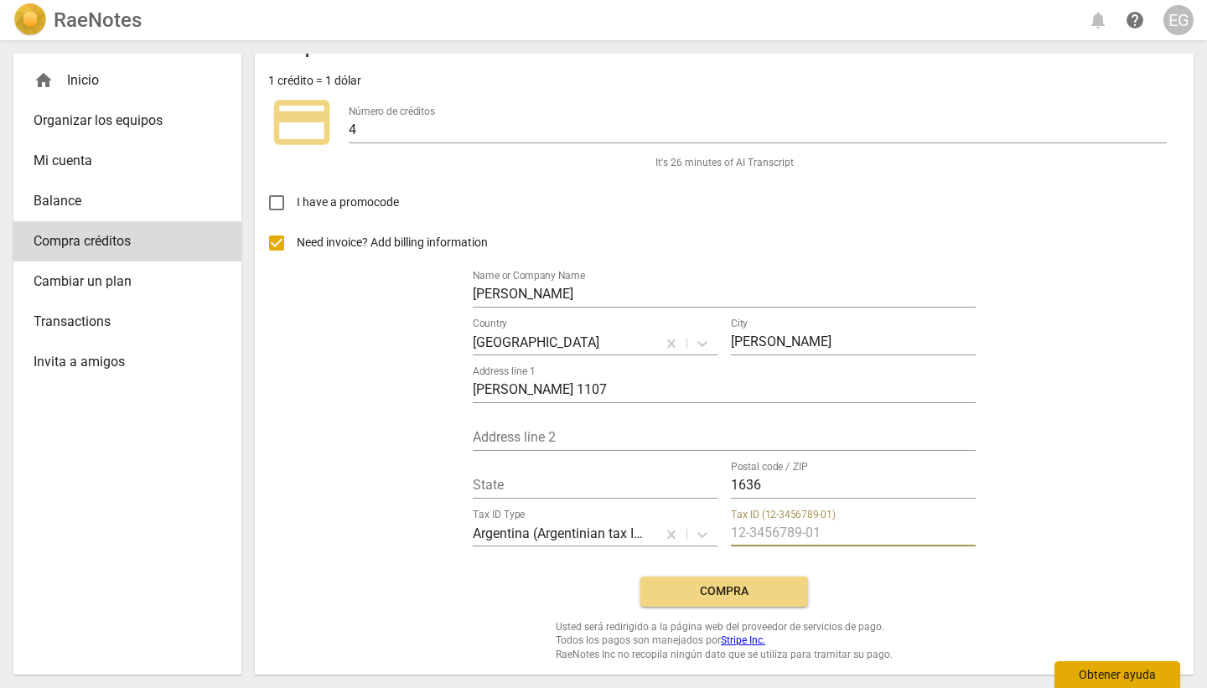
click at [1112, 675] on div "Obtener ayuda" at bounding box center [1118, 674] width 126 height 27
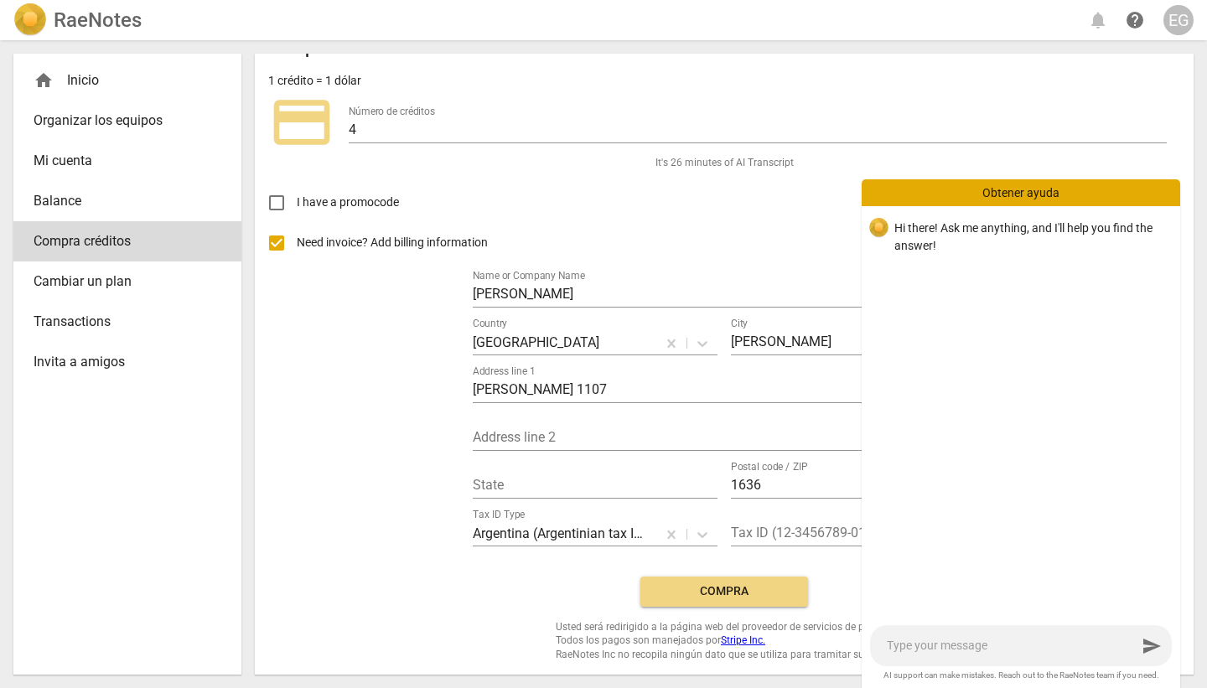
click at [1000, 643] on textarea at bounding box center [1012, 646] width 250 height 16
click at [1007, 190] on div "Obtener ayuda" at bounding box center [1021, 192] width 319 height 27
